Goal: Task Accomplishment & Management: Manage account settings

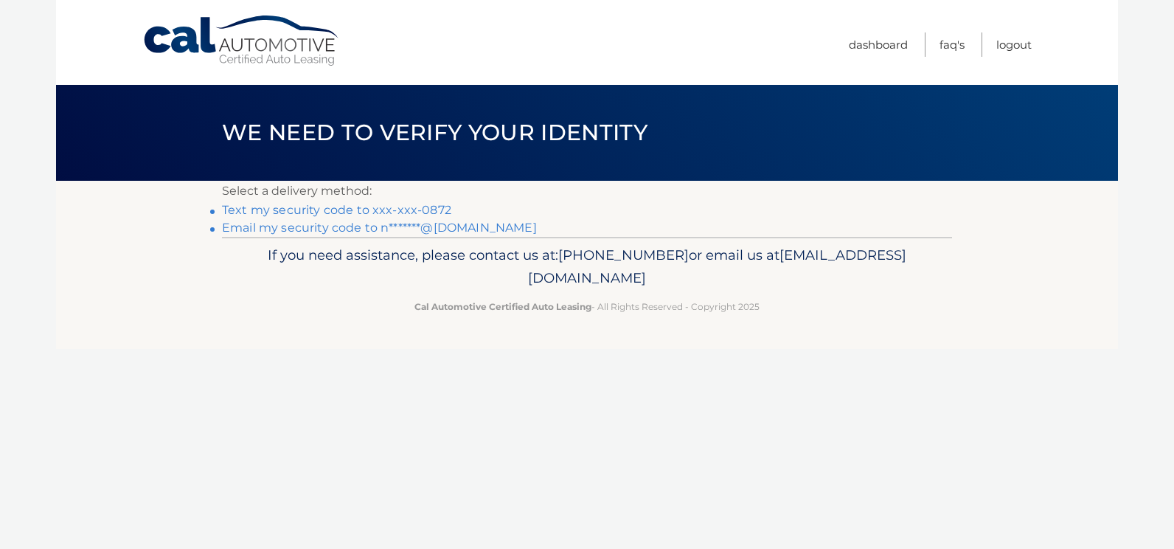
click at [290, 210] on link "Text my security code to xxx-xxx-0872" at bounding box center [336, 210] width 229 height 14
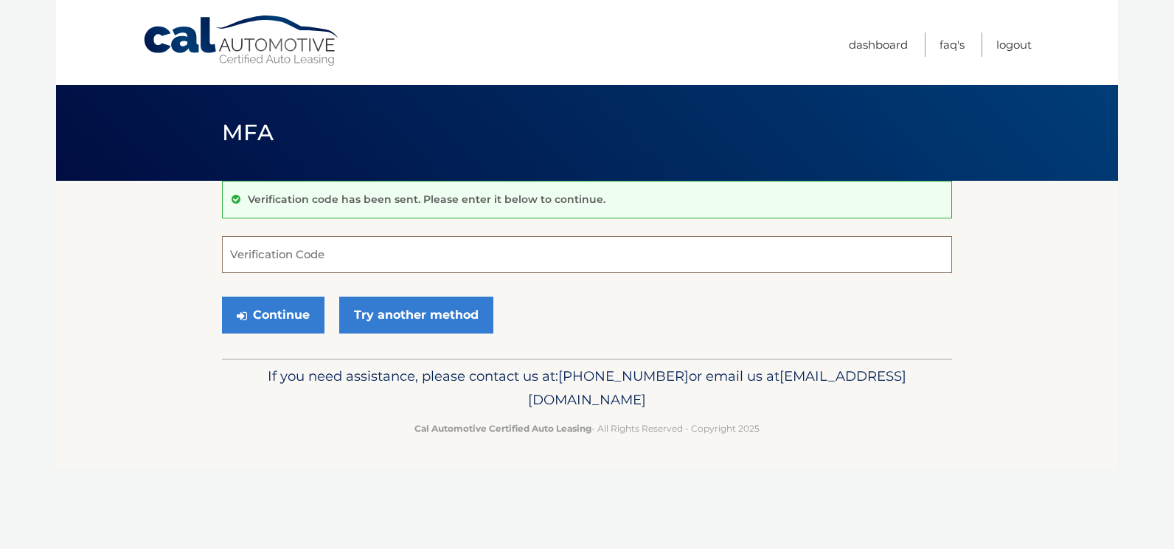
click at [297, 262] on input "Verification Code" at bounding box center [587, 254] width 730 height 37
type input "589592"
click at [286, 322] on button "Continue" at bounding box center [273, 314] width 102 height 37
